Goal: Entertainment & Leisure: Consume media (video, audio)

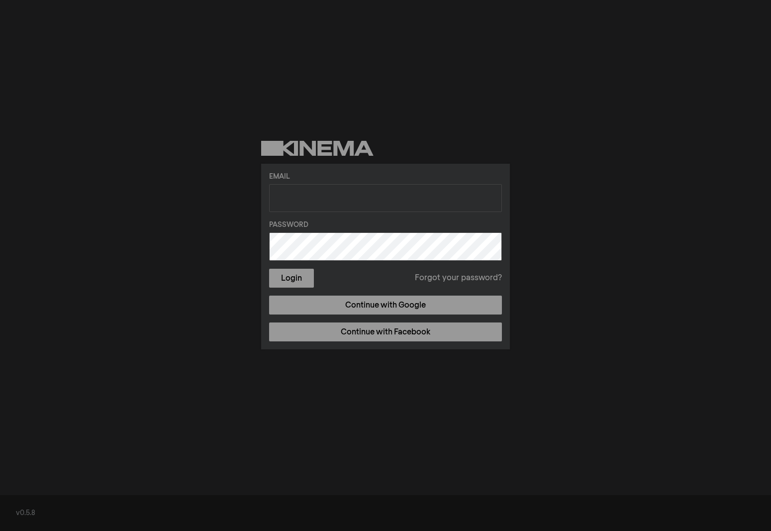
click at [324, 215] on form "Email Password Login Forgot your password?" at bounding box center [385, 230] width 233 height 116
click at [323, 211] on form "Email Password Login Forgot your password?" at bounding box center [385, 230] width 233 height 116
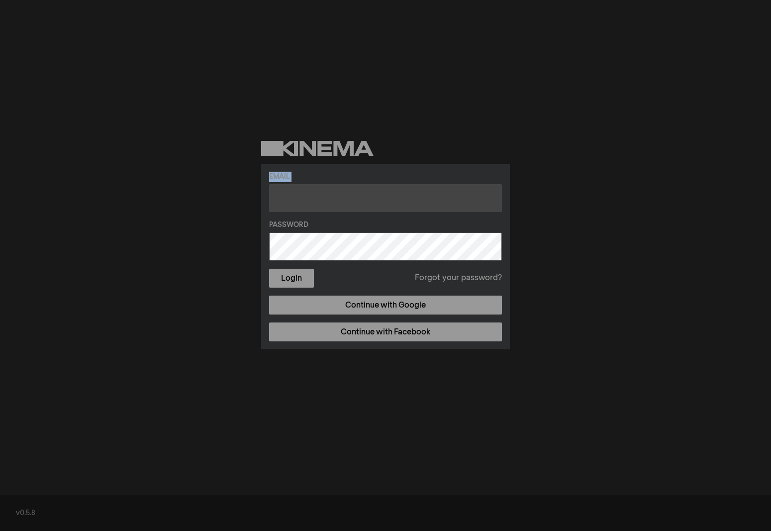
click at [321, 195] on input "text" at bounding box center [385, 198] width 233 height 28
type input "[EMAIL_ADDRESS][DOMAIN_NAME]"
click at [269, 269] on button "Login" at bounding box center [291, 278] width 45 height 19
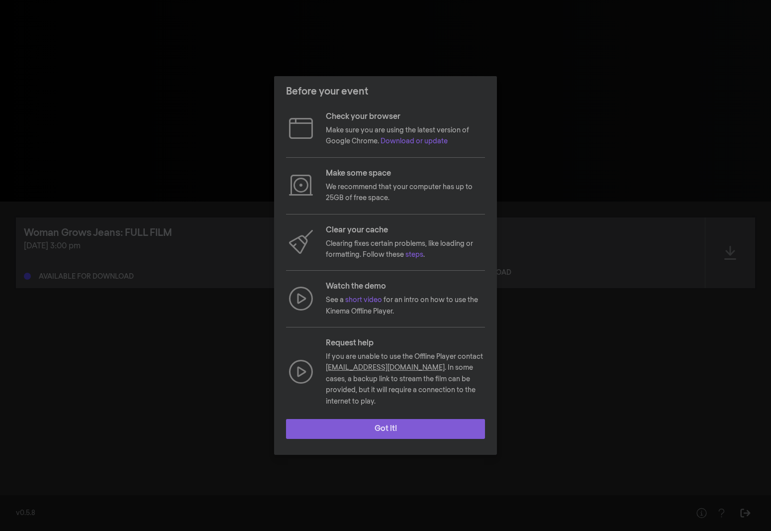
click at [390, 425] on button "Got it!" at bounding box center [385, 429] width 199 height 20
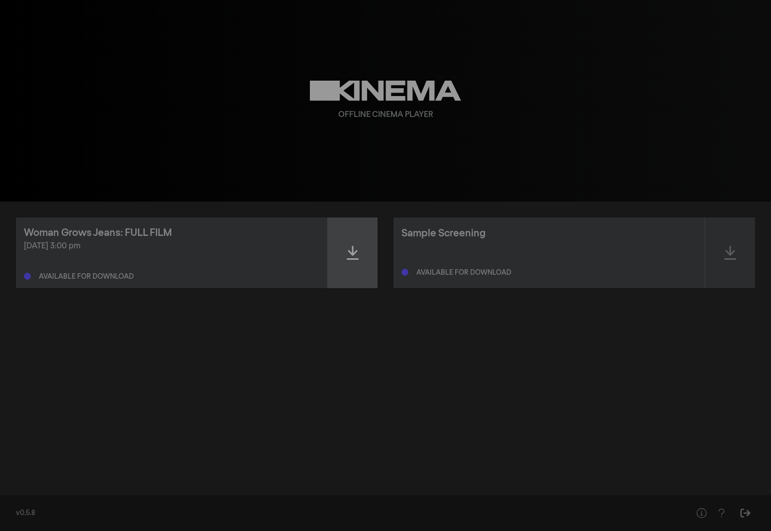
click at [346, 240] on div at bounding box center [353, 252] width 50 height 71
click at [379, 329] on div "Woman Grows Jeans: FULL FILM [DATE] 3:00 pm Ready to play - expires on [DATE] 3…" at bounding box center [385, 344] width 771 height 287
click at [346, 257] on div at bounding box center [353, 252] width 50 height 71
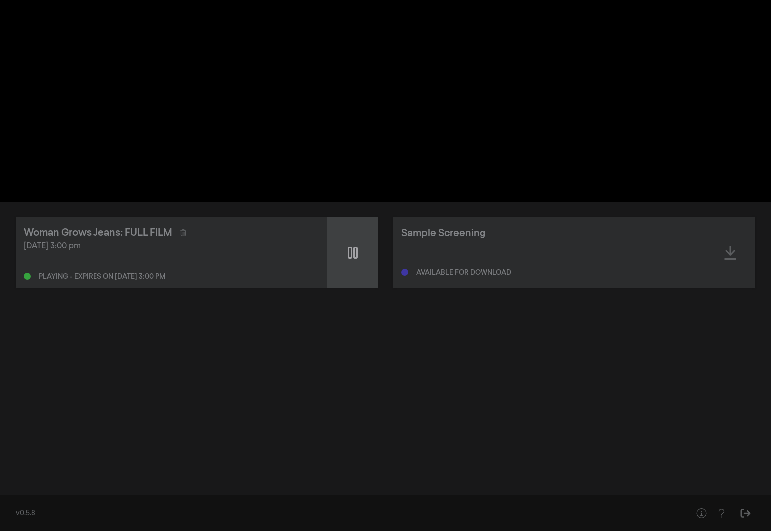
click at [350, 250] on icon at bounding box center [353, 253] width 10 height 16
type input "1.164255"
